Goal: Task Accomplishment & Management: Manage account settings

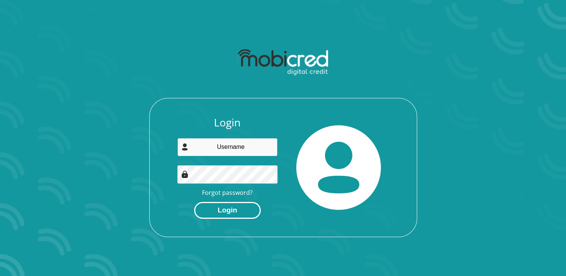
type input "[EMAIL_ADDRESS][DOMAIN_NAME]"
click at [242, 213] on button "Login" at bounding box center [227, 210] width 67 height 17
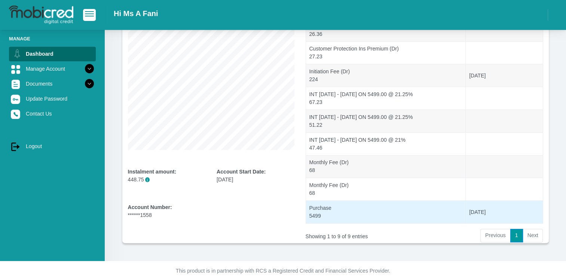
scroll to position [121, 0]
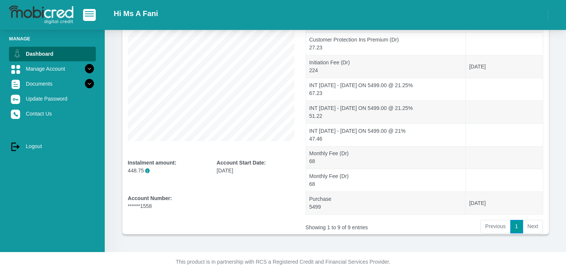
click at [529, 227] on li "Next" at bounding box center [533, 226] width 20 height 13
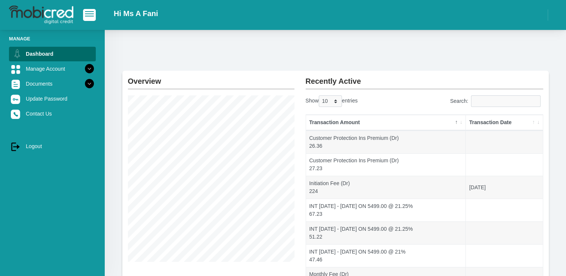
scroll to position [0, 0]
click at [89, 68] on icon at bounding box center [89, 68] width 13 height 13
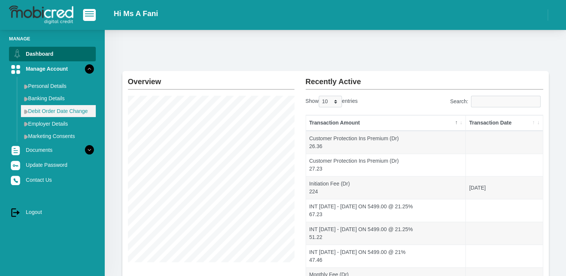
click at [48, 107] on link "Debit Order Date Change" at bounding box center [58, 111] width 75 height 12
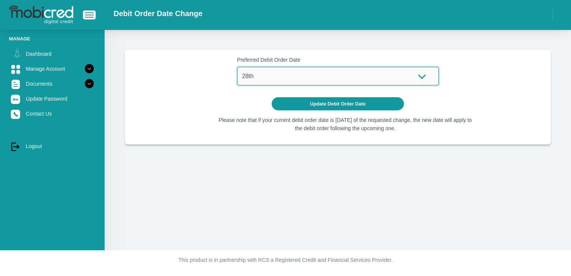
click at [419, 77] on select "1st 2nd 3rd 4th 5th 7th 18th 19th 20th 21st 22nd 23rd 24th 25th 26th 27th 28th …" at bounding box center [337, 76] width 201 height 18
select select "27"
click at [237, 67] on select "1st 2nd 3rd 4th 5th 7th 18th 19th 20th 21st 22nd 23rd 24th 25th 26th 27th 28th …" at bounding box center [337, 76] width 201 height 18
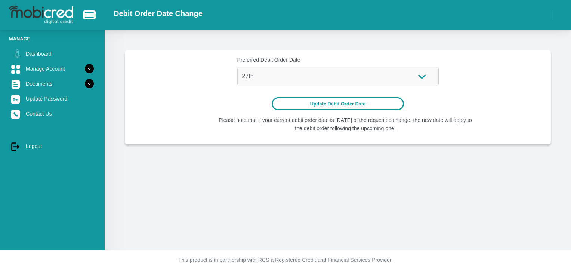
click at [351, 101] on button "Update Debit Order Date" at bounding box center [338, 103] width 133 height 13
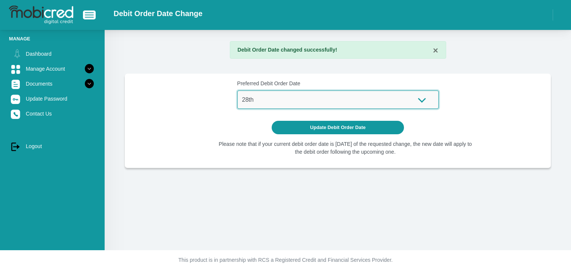
drag, startPoint x: 0, startPoint y: 0, endPoint x: 351, endPoint y: 101, distance: 365.5
click at [351, 101] on select "1st 2nd 3rd 4th 5th 7th 18th 19th 20th 21st 22nd 23rd 24th 25th 26th 27th 28th …" at bounding box center [337, 99] width 201 height 18
select select "27"
click at [237, 90] on select "1st 2nd 3rd 4th 5th 7th 18th 19th 20th 21st 22nd 23rd 24th 25th 26th 27th 28th …" at bounding box center [337, 99] width 201 height 18
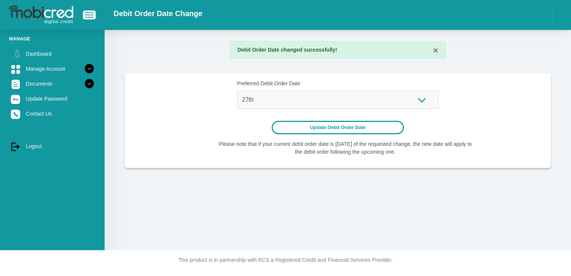
click at [385, 125] on button "Update Debit Order Date" at bounding box center [338, 127] width 133 height 13
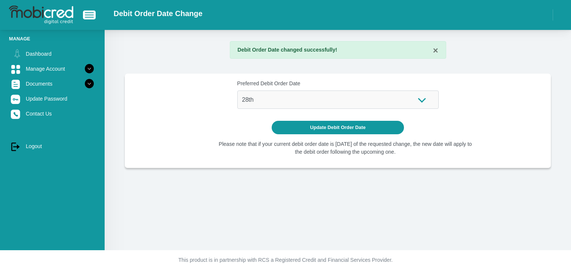
click at [87, 18] on button "button" at bounding box center [89, 14] width 13 height 9
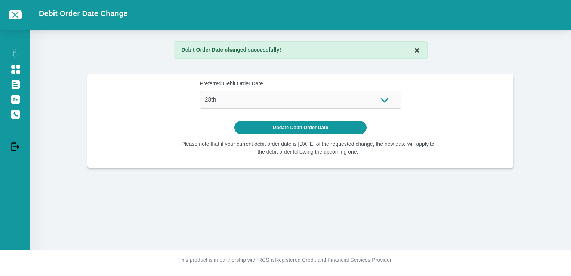
click at [415, 54] on button "×" at bounding box center [416, 50] width 5 height 9
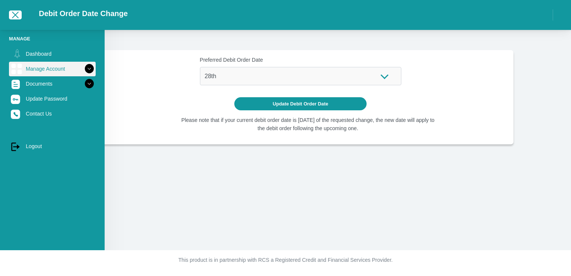
click at [12, 67] on img at bounding box center [16, 68] width 11 height 11
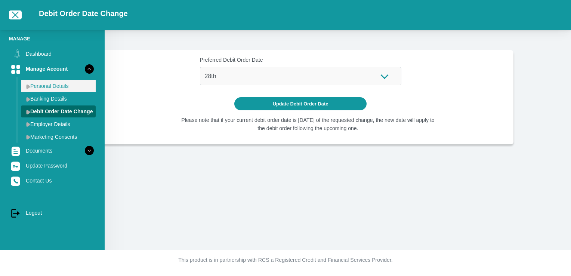
click at [31, 86] on link "Personal Details" at bounding box center [58, 86] width 75 height 12
click at [70, 89] on link "Personal Details" at bounding box center [58, 86] width 75 height 12
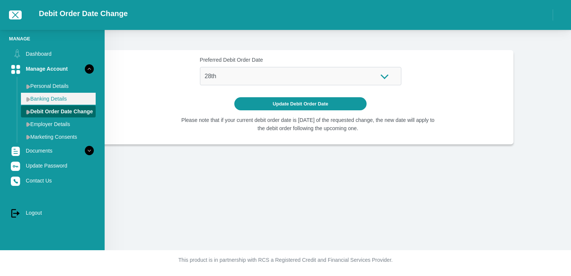
click at [64, 98] on link "Banking Details" at bounding box center [58, 99] width 75 height 12
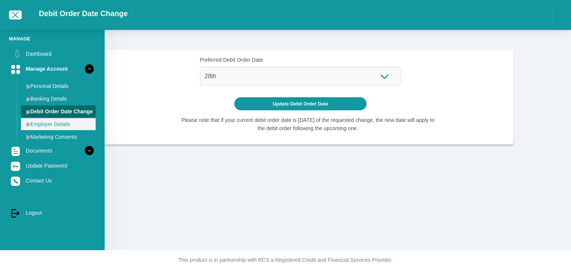
click at [60, 123] on link "Employer Details" at bounding box center [58, 124] width 75 height 12
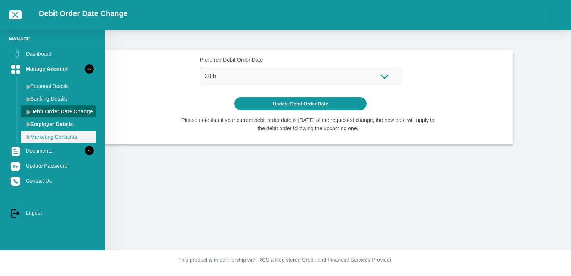
click at [56, 136] on link "Marketing Consents" at bounding box center [58, 137] width 75 height 12
